Goal: Use online tool/utility: Utilize a website feature to perform a specific function

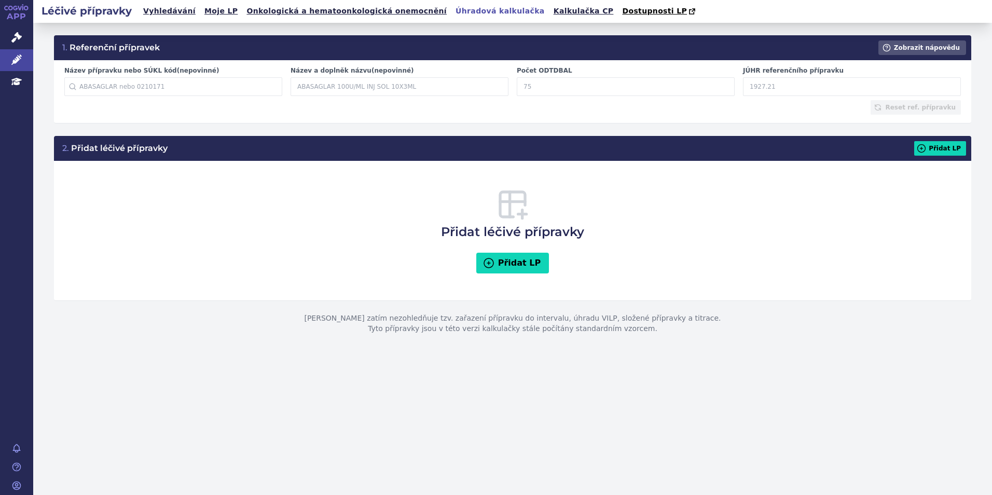
click at [465, 9] on link "Úhradová kalkulačka" at bounding box center [499, 11] width 95 height 14
click at [575, 90] on input "Počet ODTDBAL" at bounding box center [626, 86] width 218 height 19
type input "30"
click at [778, 89] on input "JÚHR referenčního přípravku" at bounding box center [852, 86] width 218 height 19
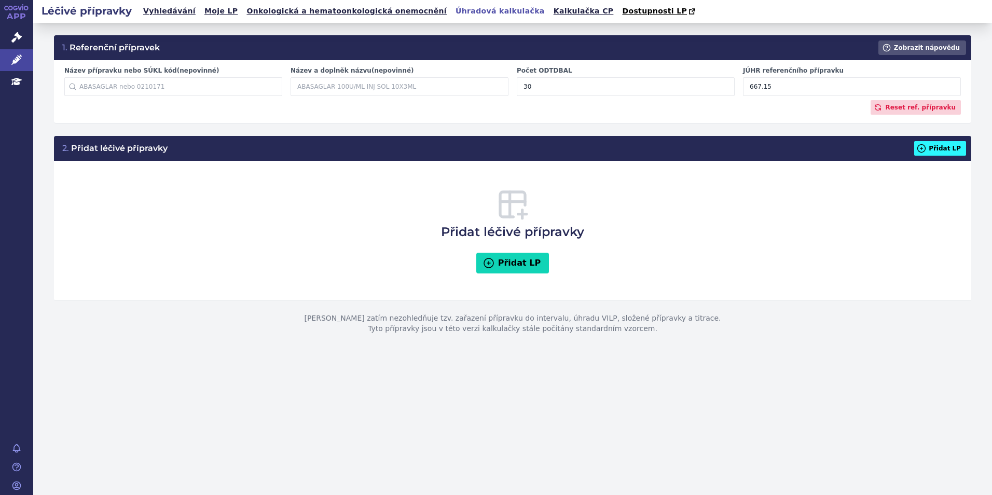
type input "667.15"
click at [927, 146] on icon at bounding box center [921, 148] width 10 height 10
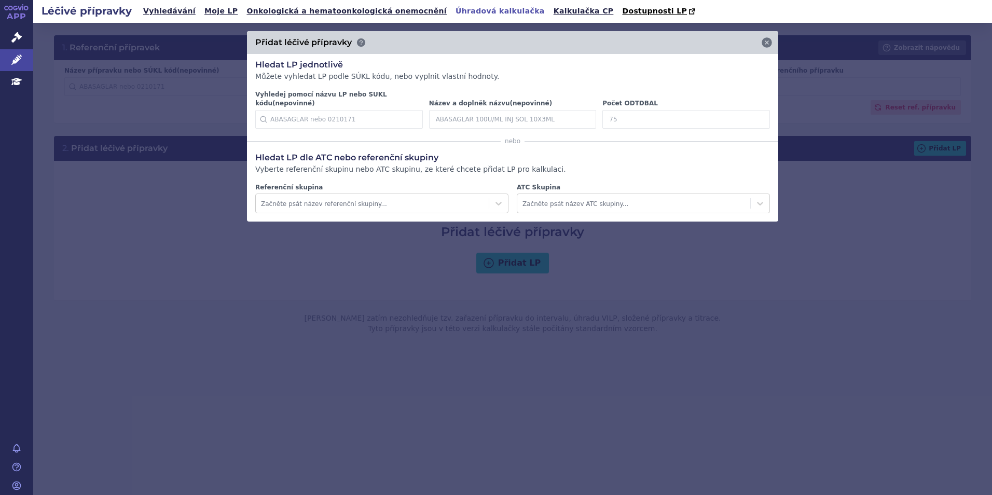
click at [715, 115] on input "Počet ODTDBAL" at bounding box center [686, 119] width 168 height 19
type input "30"
click at [749, 113] on icon at bounding box center [754, 119] width 12 height 12
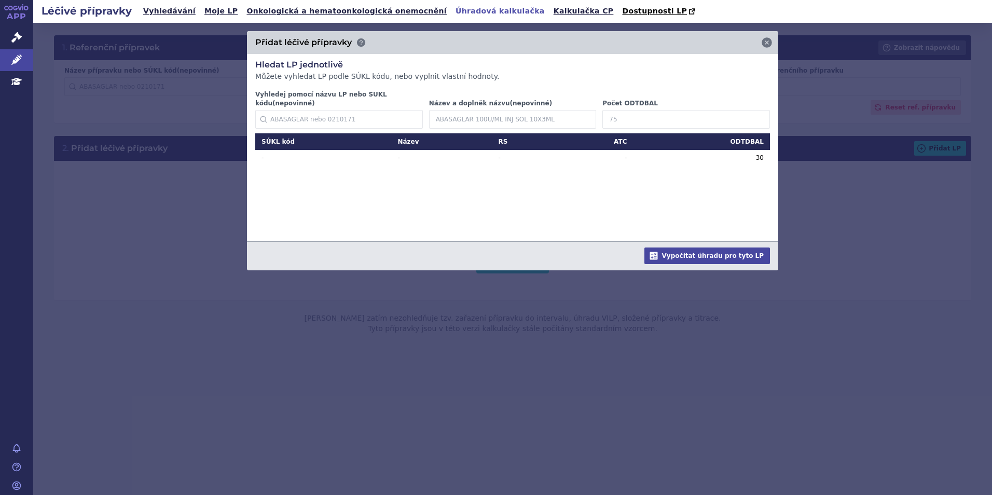
click at [644, 122] on div "Vyhledej pomocí názvu LP nebo SUKL kódu (nepovinné) Začněte psát název přípravk…" at bounding box center [512, 111] width 521 height 43
click at [639, 112] on input "Počet ODTDBAL" at bounding box center [686, 119] width 168 height 19
type input "28"
click at [755, 114] on icon at bounding box center [754, 119] width 10 height 10
click at [680, 110] on input "Počet ODTDBAL" at bounding box center [686, 119] width 168 height 19
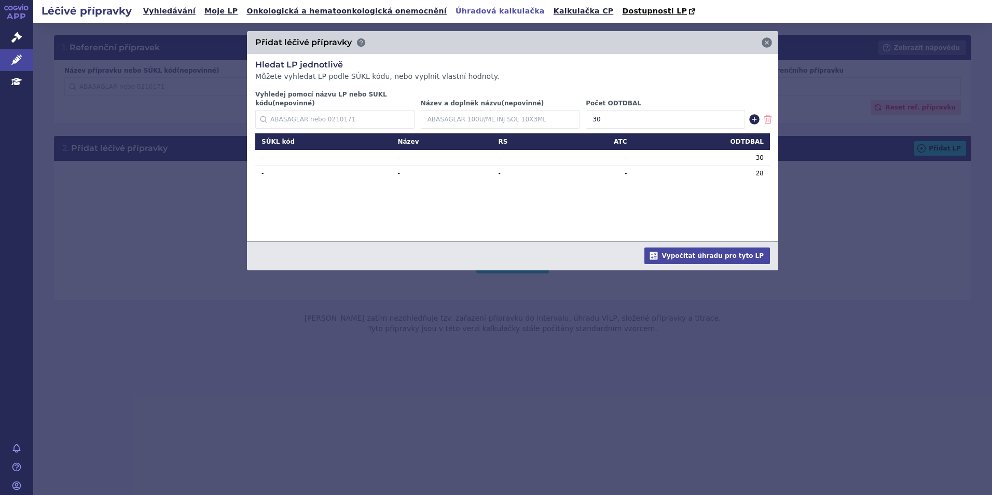
type input "30"
click at [750, 114] on icon at bounding box center [754, 119] width 10 height 10
click at [665, 115] on input "Počet ODTDBAL" at bounding box center [686, 119] width 168 height 19
type input "90"
click at [757, 114] on icon at bounding box center [754, 119] width 10 height 10
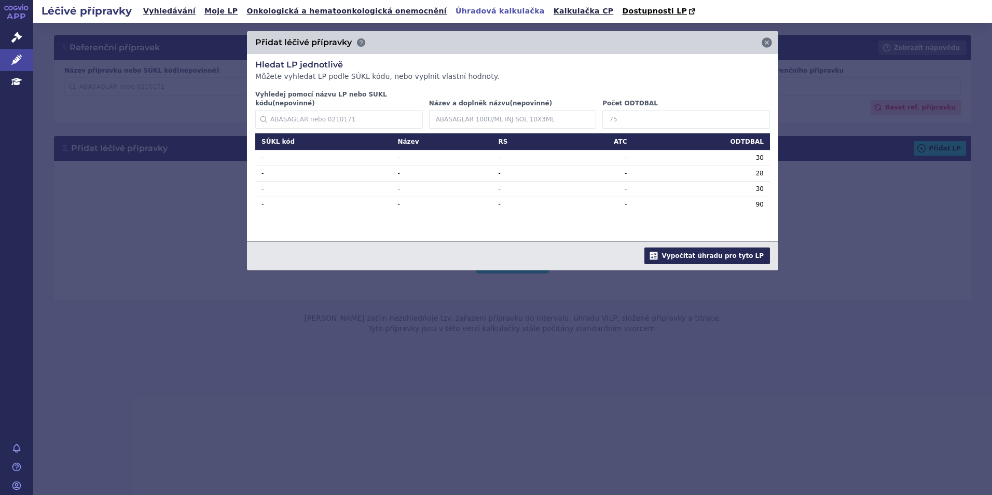
click at [737, 249] on button "Vypočítat úhradu pro tyto LP" at bounding box center [707, 255] width 126 height 17
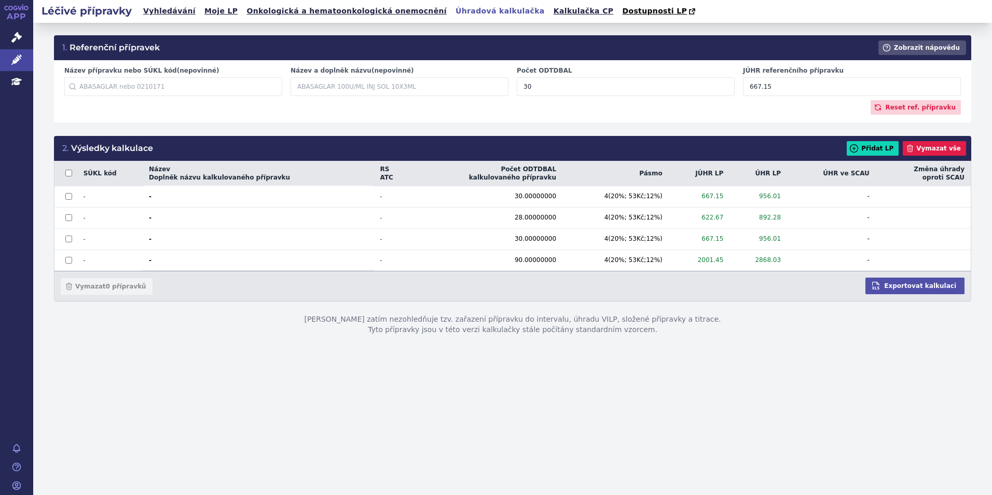
click at [701, 443] on div "1. Referenční přípravek Zobrazit nápovědu Název přípravku nebo SÚKL kód (nepovi…" at bounding box center [512, 259] width 959 height 472
click at [772, 75] on label "JÚHR referenčního přípravku" at bounding box center [852, 70] width 218 height 9
click at [772, 77] on input "667.15" at bounding box center [852, 86] width 218 height 19
click at [773, 90] on input "667.15" at bounding box center [852, 86] width 218 height 19
type input "660.35"
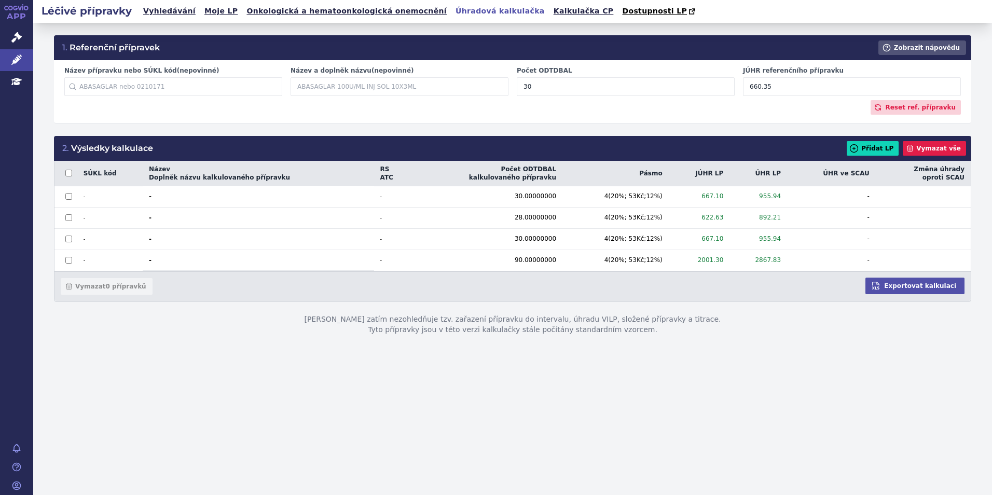
drag, startPoint x: 679, startPoint y: 95, endPoint x: 856, endPoint y: 97, distance: 176.9
click at [679, 95] on input "30" at bounding box center [626, 86] width 218 height 19
click at [852, 88] on input "660.35" at bounding box center [852, 86] width 218 height 19
click at [954, 155] on button "Vymazat vše" at bounding box center [934, 148] width 63 height 15
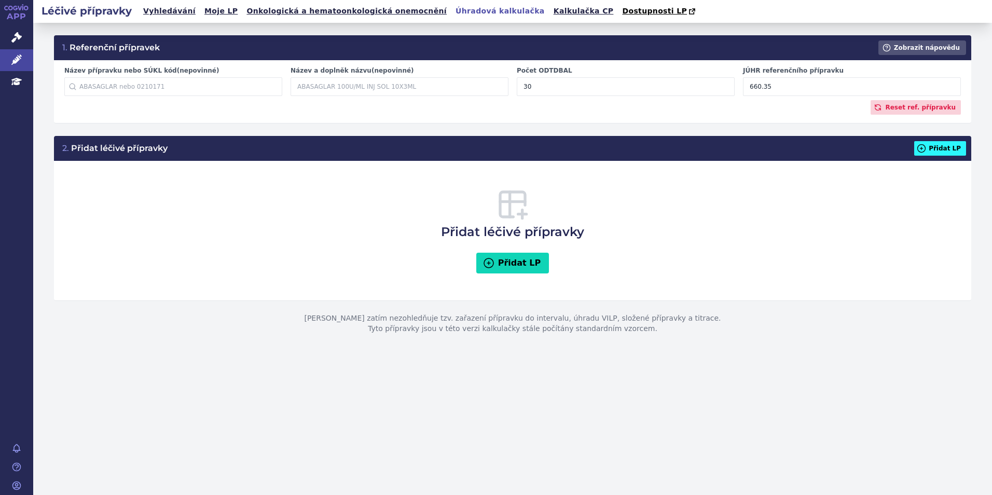
click at [945, 147] on button "Přidat LP" at bounding box center [940, 148] width 52 height 15
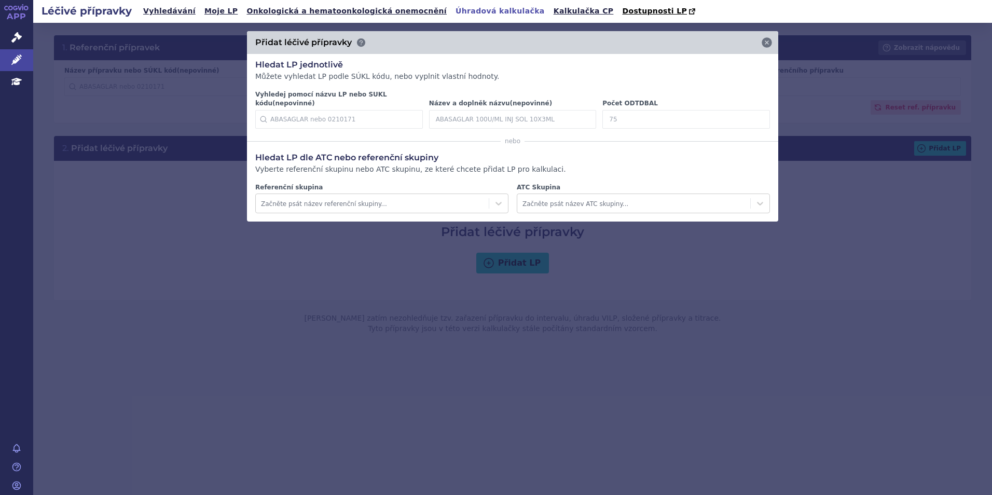
click at [647, 114] on input "Počet ODTDBAL" at bounding box center [686, 119] width 168 height 19
type input "2"
type input "30"
click at [755, 114] on icon at bounding box center [754, 119] width 10 height 10
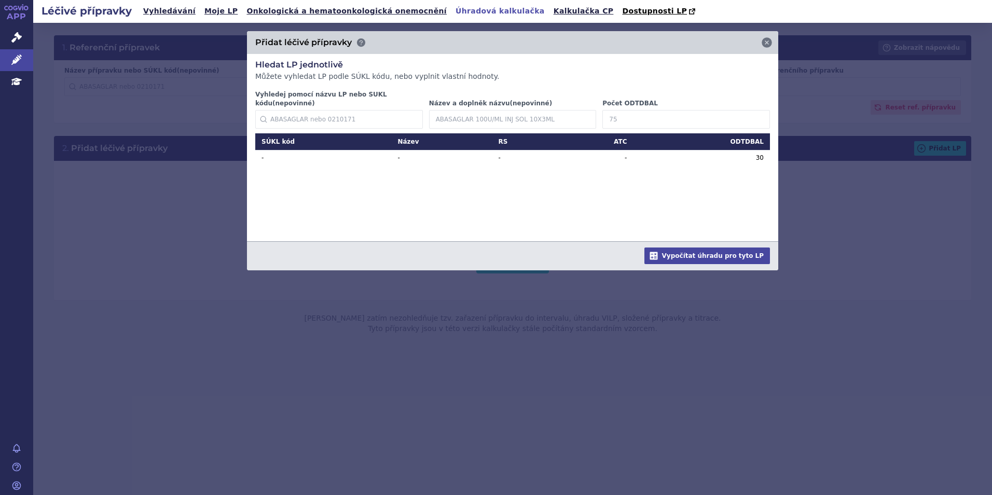
click at [666, 110] on input "Počet ODTDBAL" at bounding box center [686, 119] width 168 height 19
type input "90"
click at [757, 114] on icon at bounding box center [754, 119] width 10 height 10
click at [641, 110] on input "Počet ODTDBAL" at bounding box center [686, 119] width 168 height 19
type input "28"
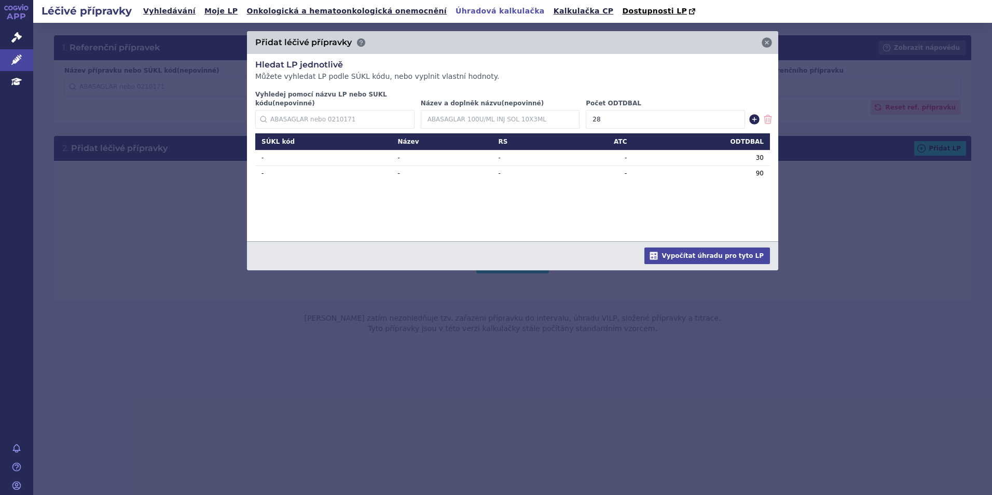
click at [756, 113] on icon at bounding box center [754, 119] width 12 height 12
click at [656, 110] on input "Počet ODTDBAL" at bounding box center [686, 119] width 168 height 19
type input "100"
click at [751, 114] on icon at bounding box center [754, 119] width 10 height 10
click at [704, 253] on button "Vypočítat úhradu pro tyto LP" at bounding box center [707, 255] width 126 height 17
